Goal: Task Accomplishment & Management: Use online tool/utility

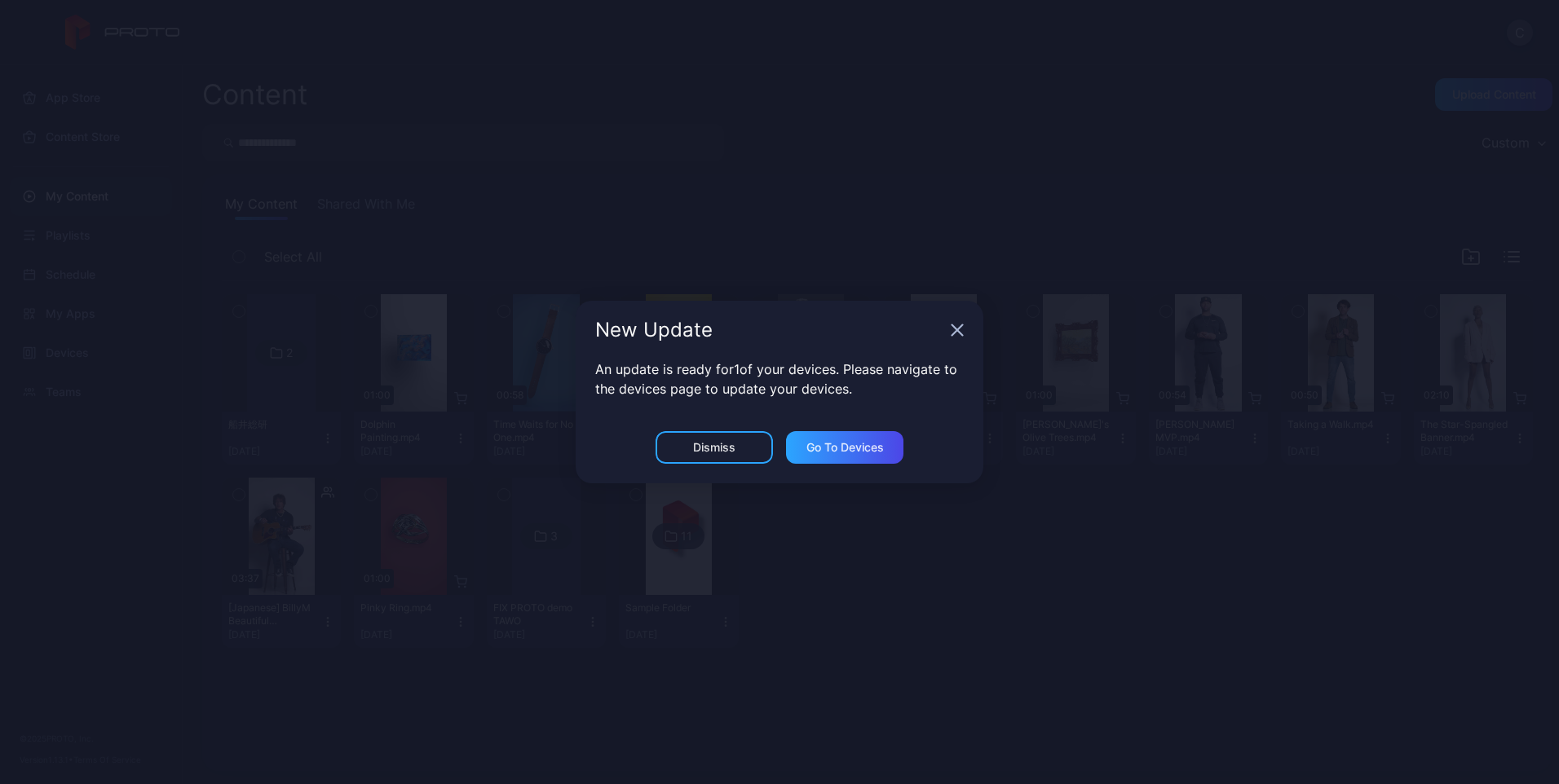
click at [958, 335] on icon "button" at bounding box center [957, 330] width 13 height 13
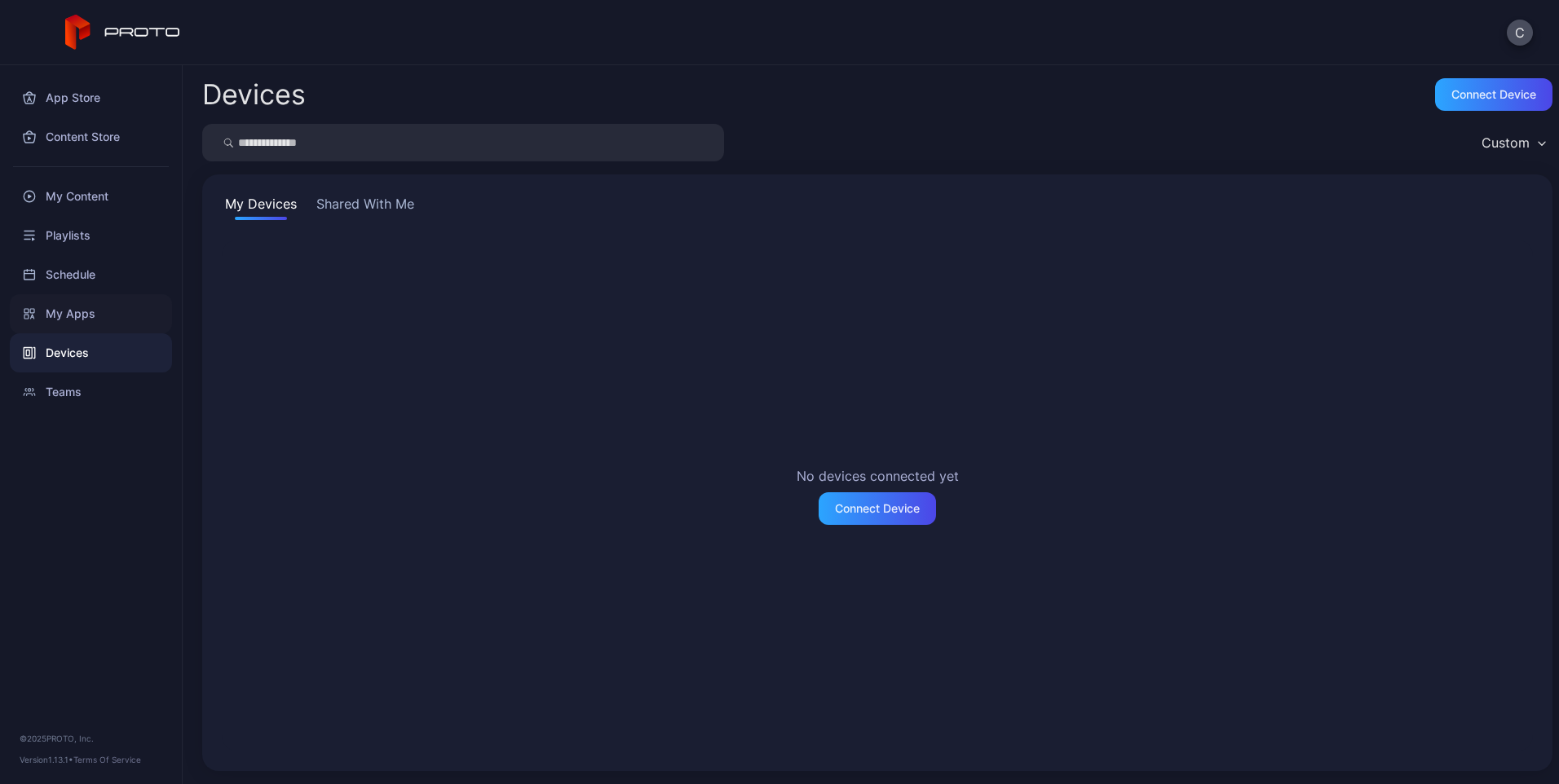
click at [67, 318] on div "My Apps" at bounding box center [90, 314] width 162 height 39
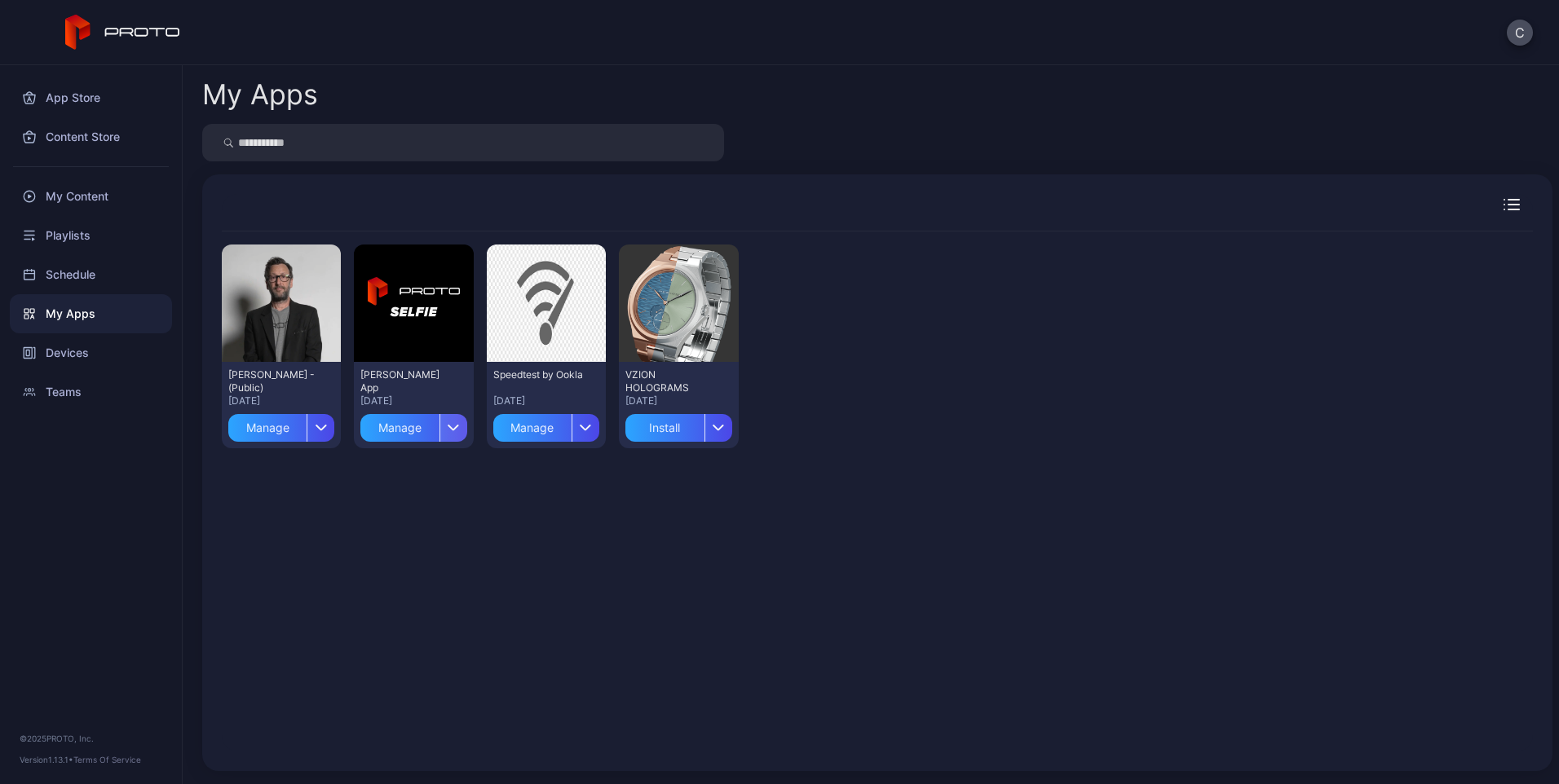
click at [448, 430] on icon "button" at bounding box center [454, 427] width 13 height 6
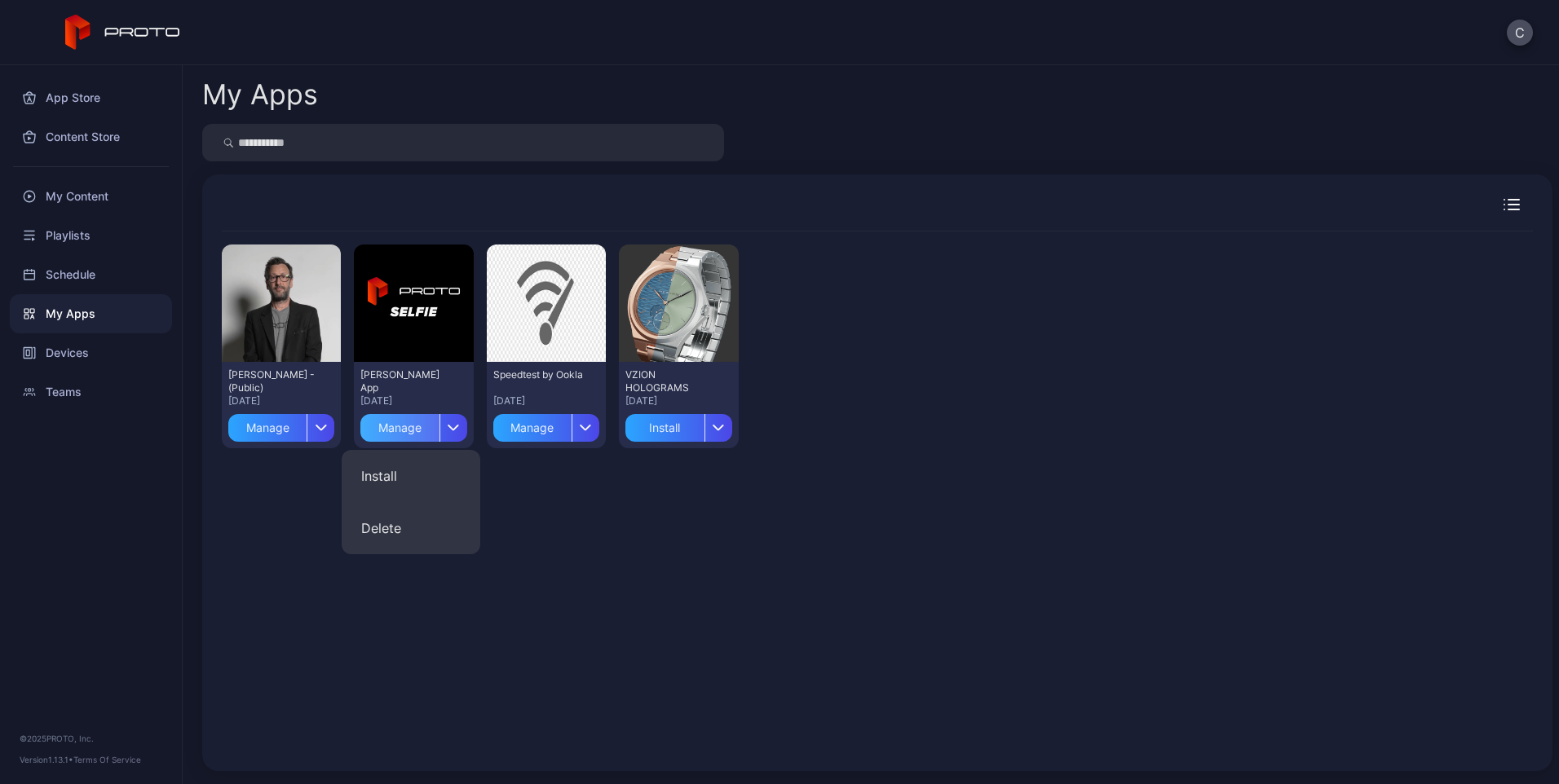
click at [383, 436] on div "Manage" at bounding box center [400, 428] width 79 height 28
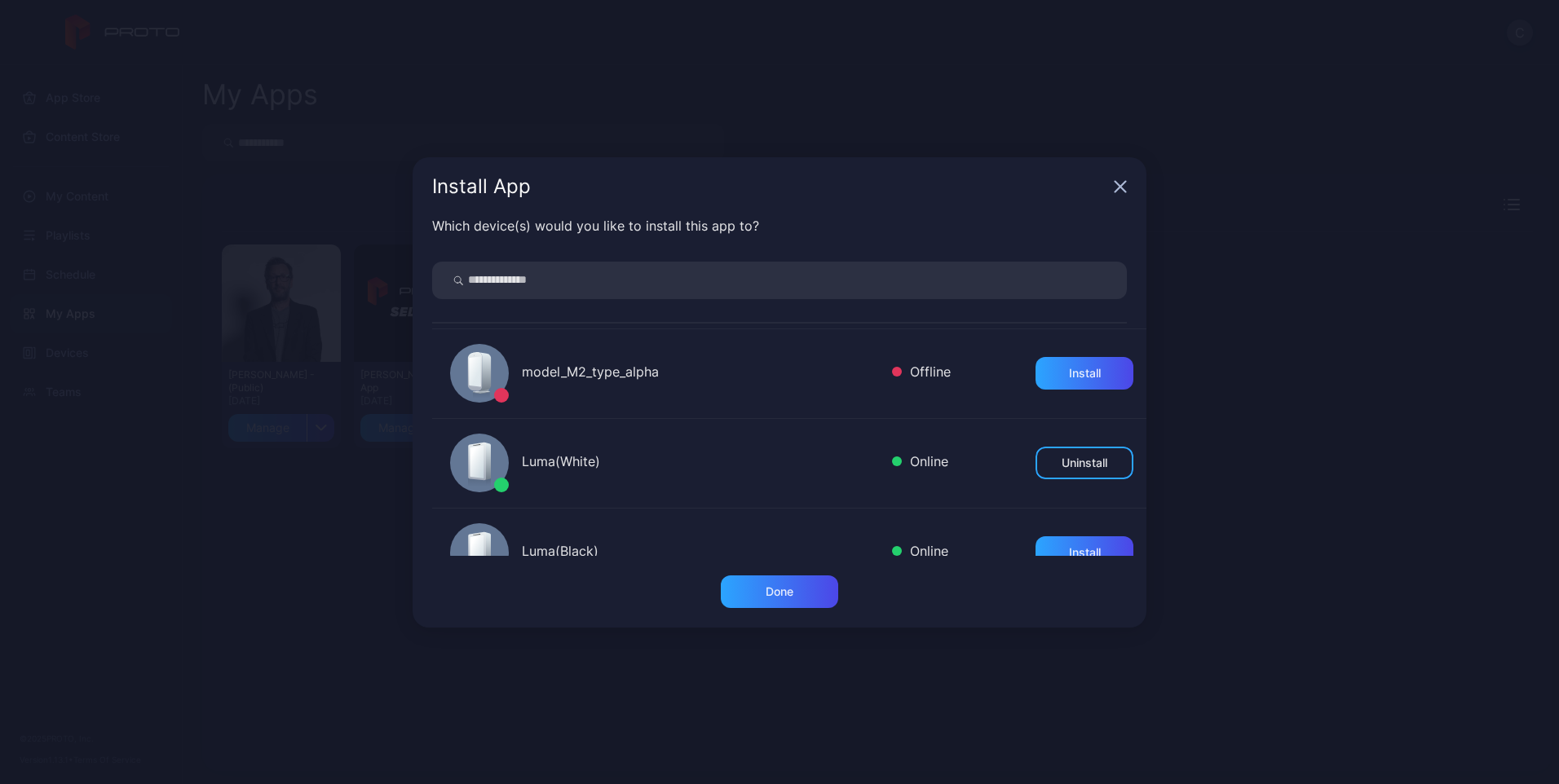
scroll to position [163, 0]
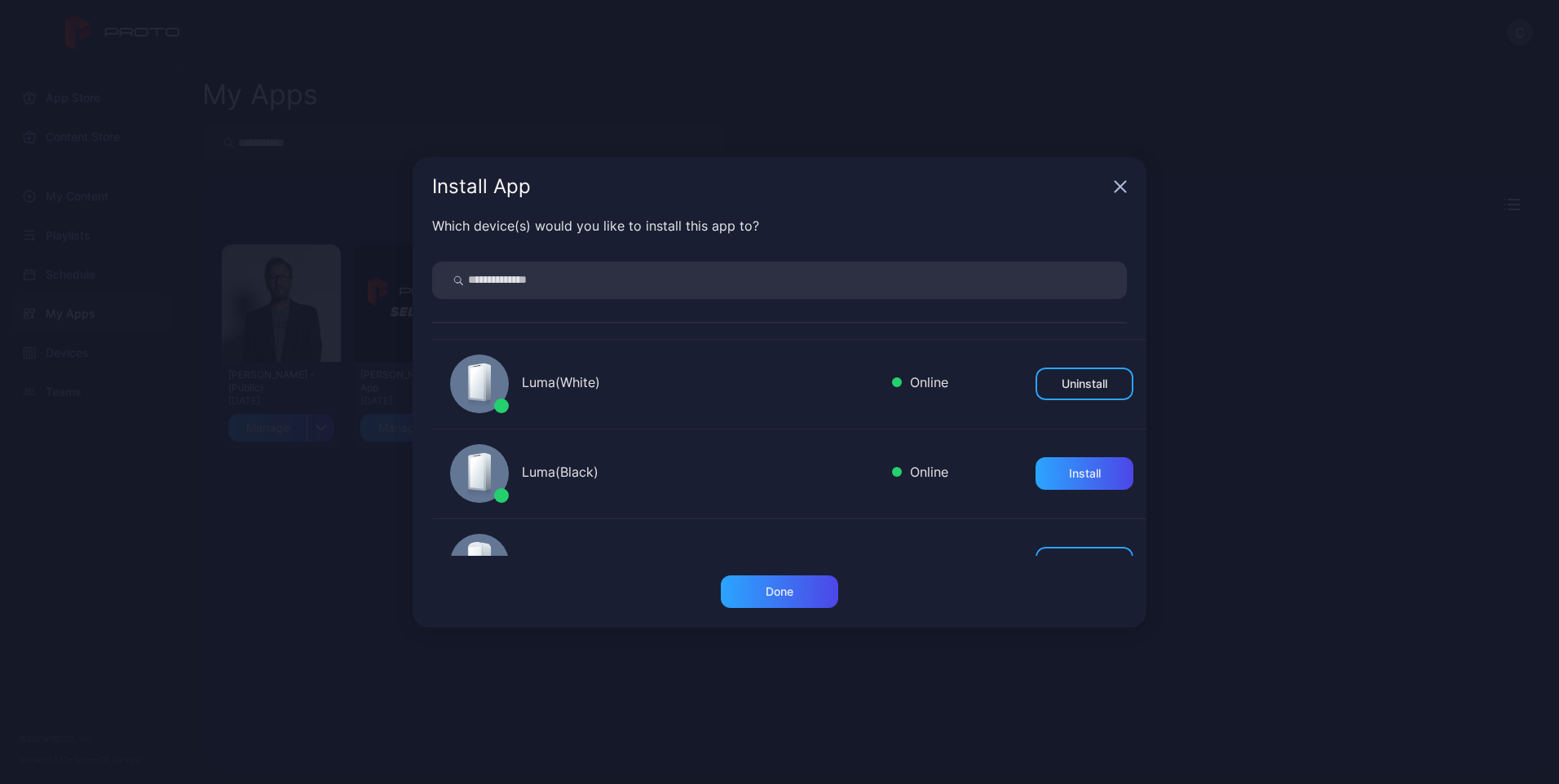
click at [593, 475] on div "Luma(Black)" at bounding box center [700, 474] width 357 height 24
click at [1069, 470] on div "Install" at bounding box center [1084, 474] width 32 height 13
click at [816, 592] on div "Done" at bounding box center [780, 592] width 118 height 33
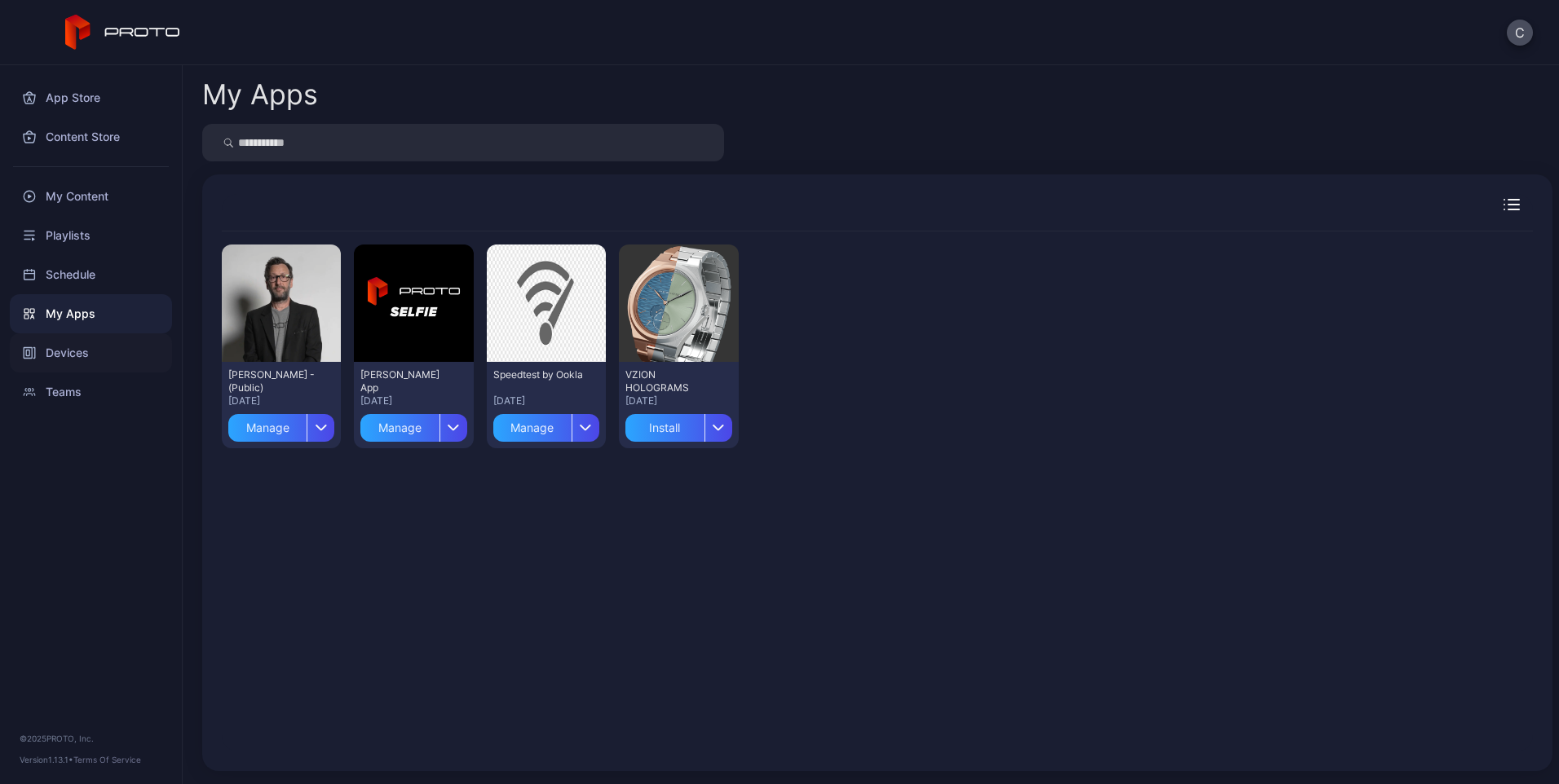
click at [91, 364] on div "Devices" at bounding box center [90, 353] width 162 height 39
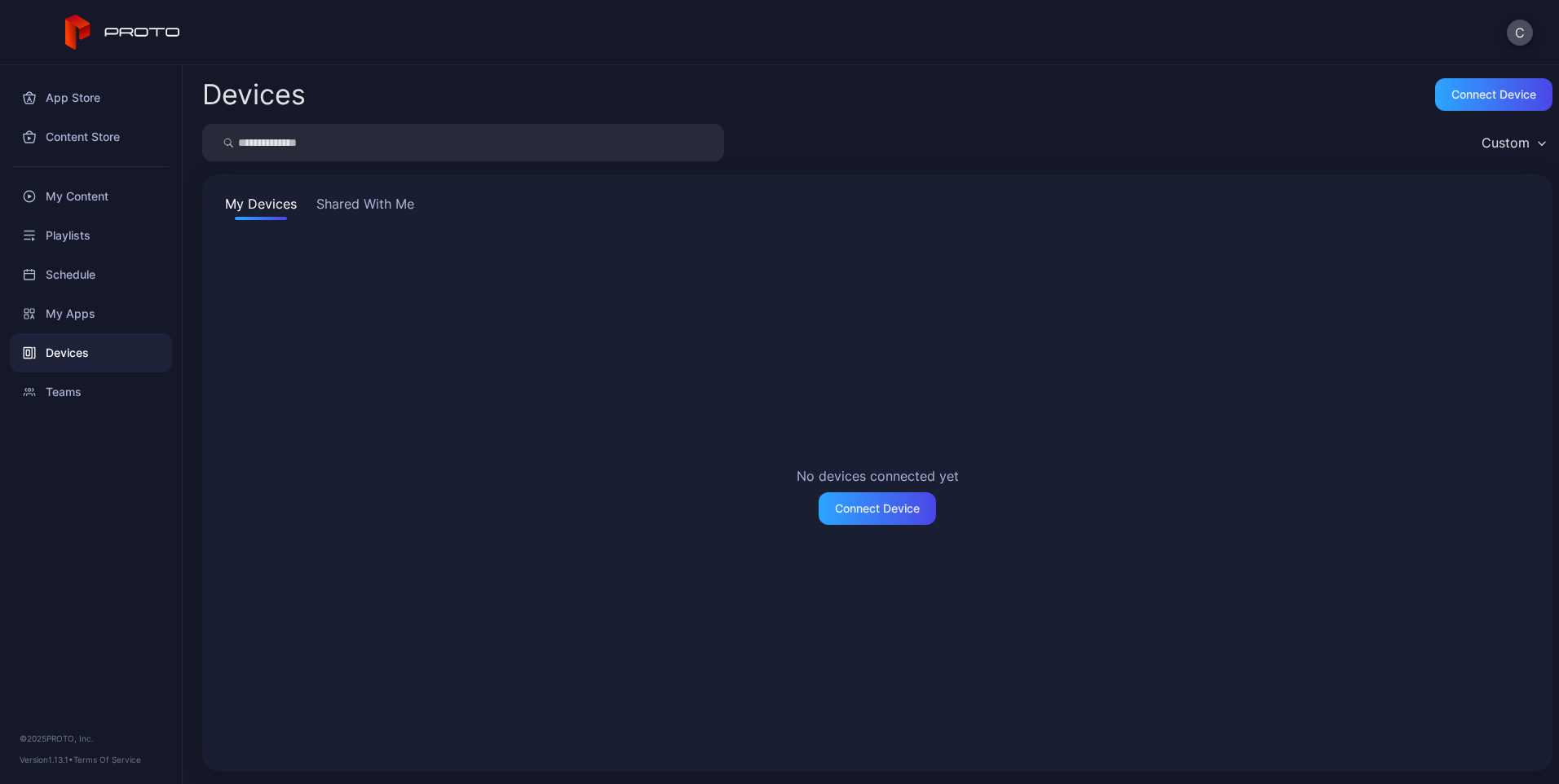
click at [353, 204] on button "Shared With Me" at bounding box center [364, 207] width 104 height 26
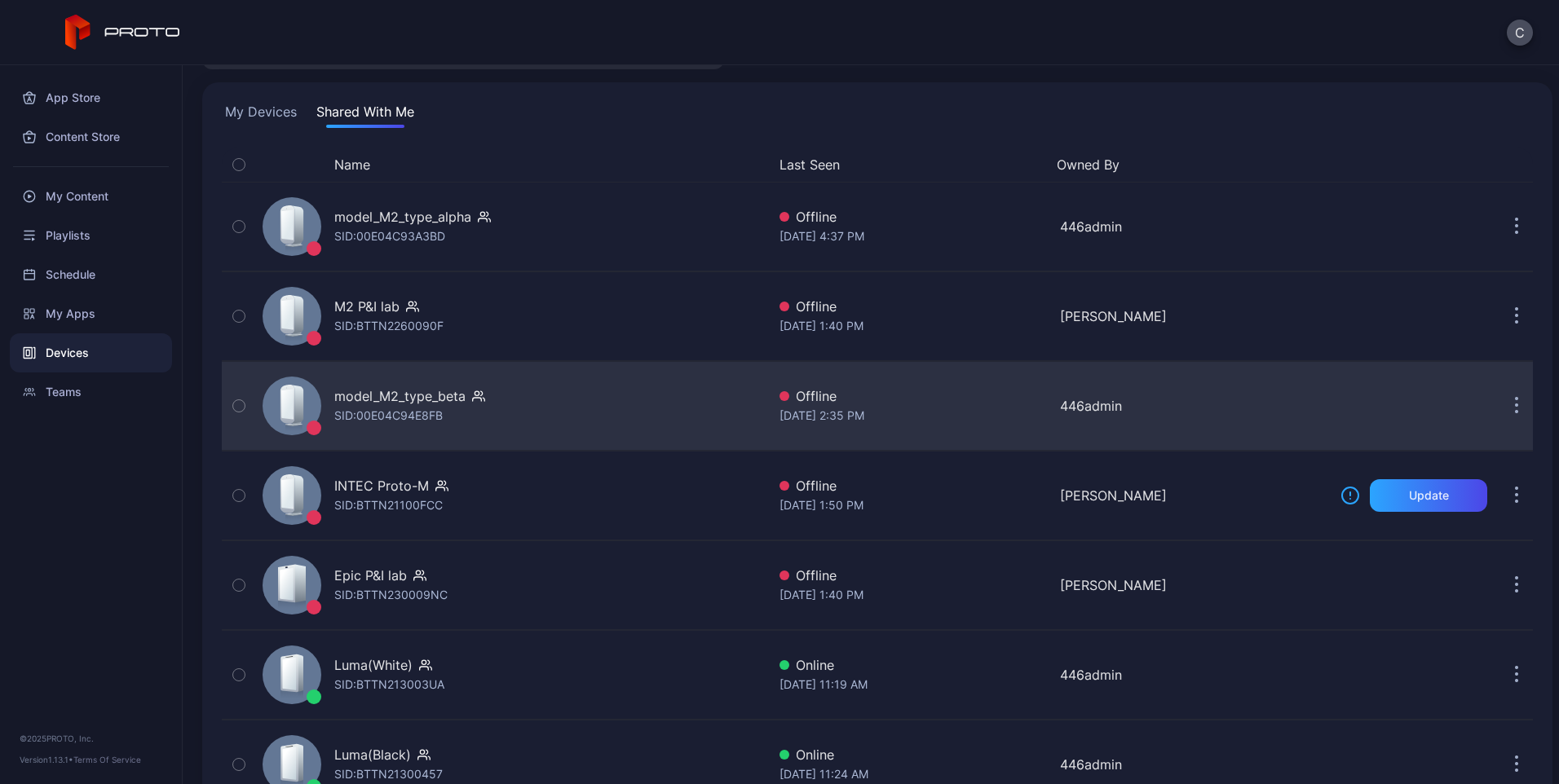
scroll to position [150, 0]
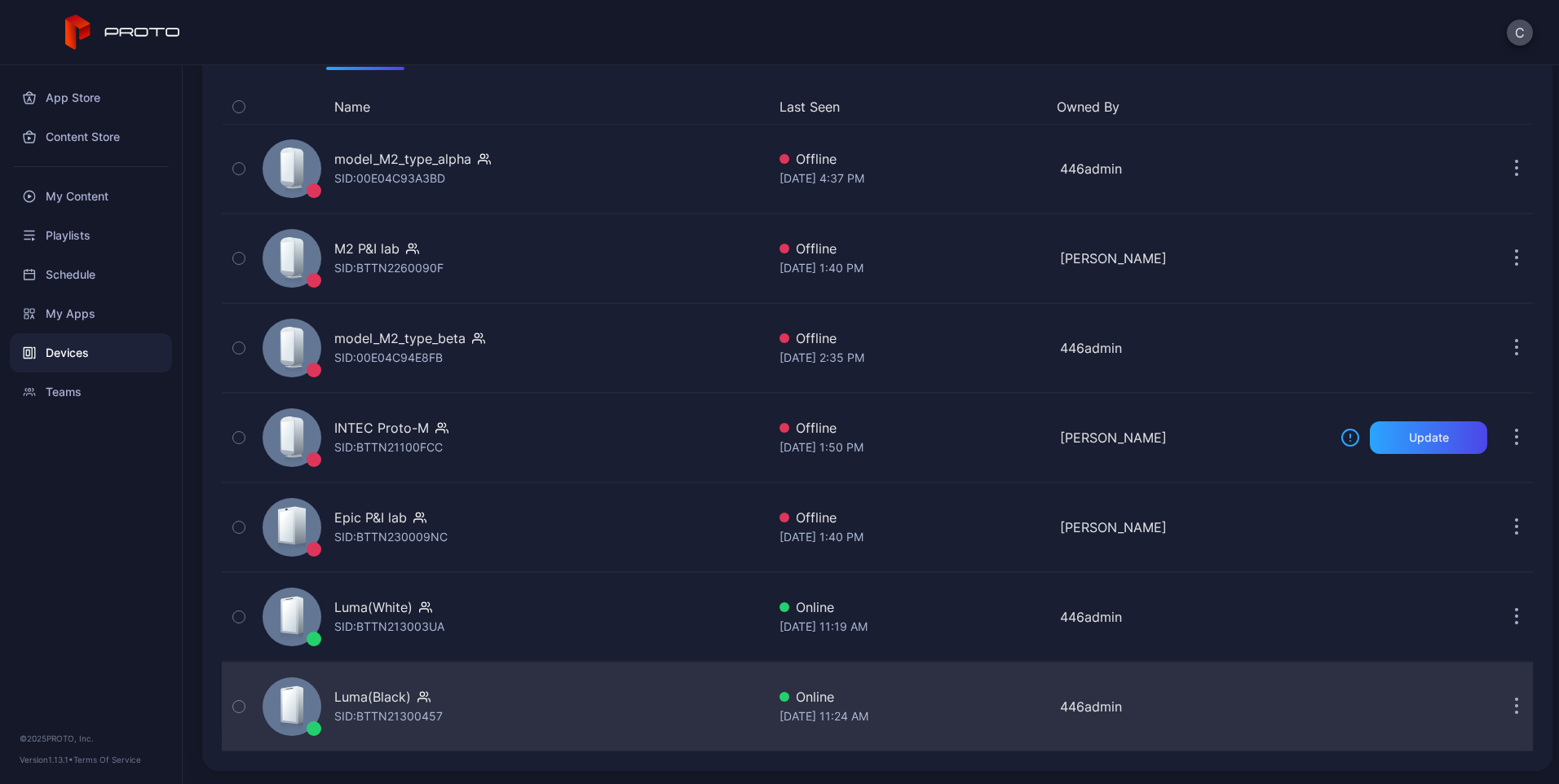
click at [383, 716] on div "SID: BTTN21300457" at bounding box center [389, 717] width 109 height 20
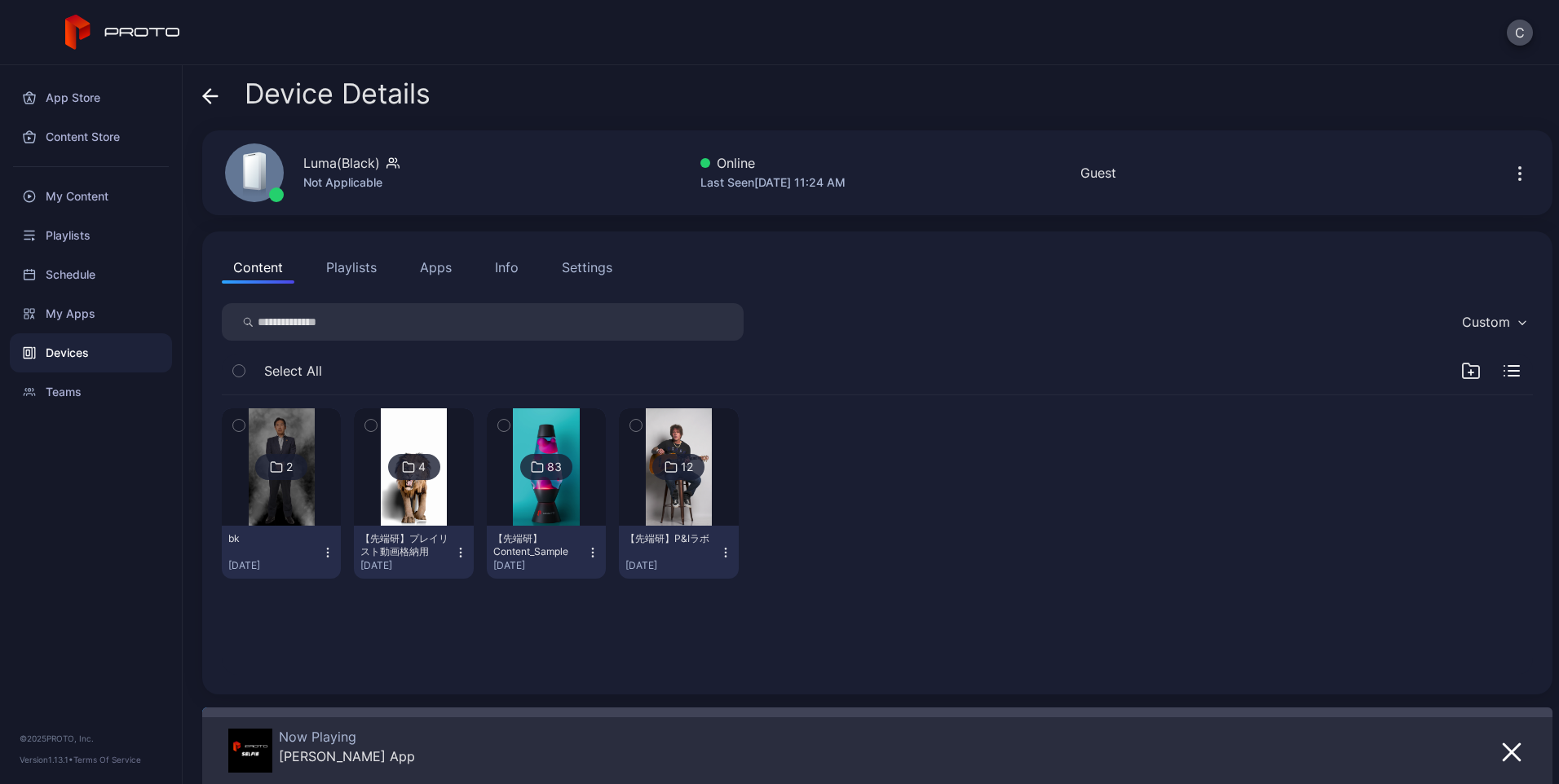
click at [430, 261] on button "Apps" at bounding box center [436, 268] width 54 height 33
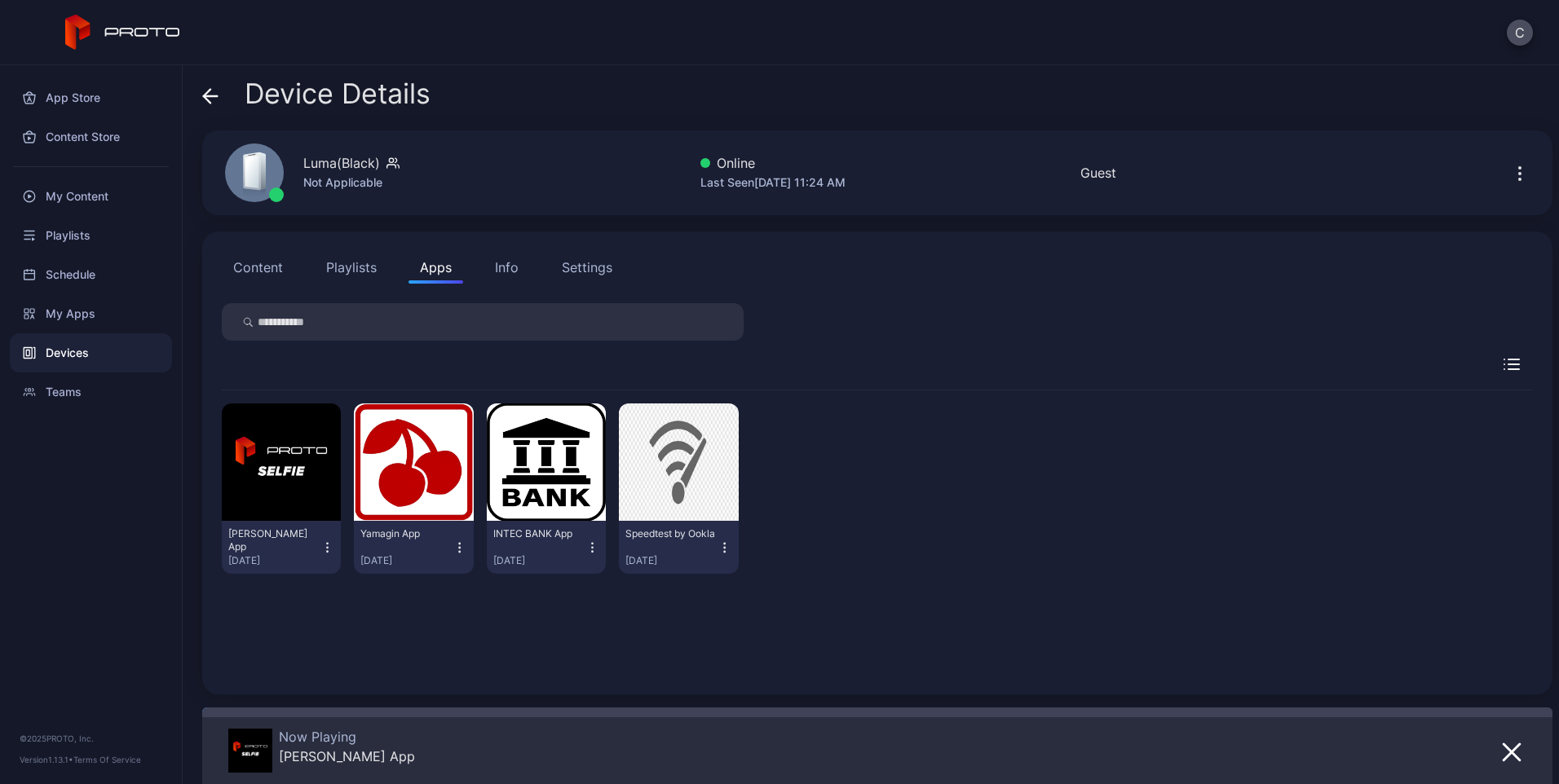
click at [212, 96] on icon at bounding box center [210, 96] width 14 height 0
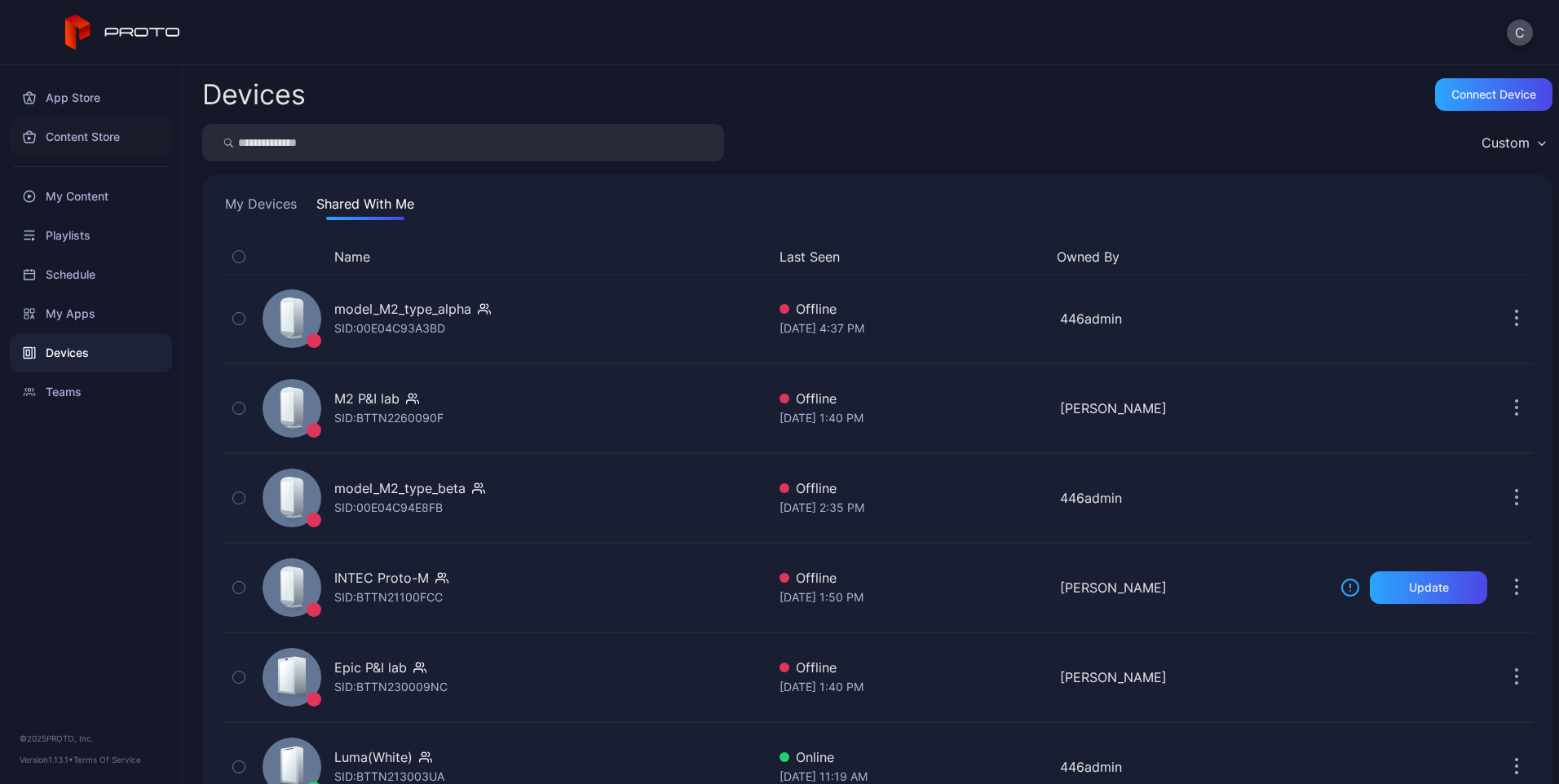
scroll to position [150, 0]
